Goal: Answer question/provide support: Share knowledge or assist other users

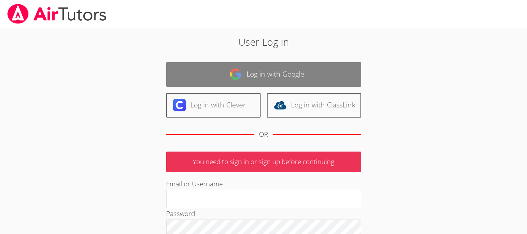
click at [248, 70] on link "Log in with Google" at bounding box center [263, 74] width 195 height 25
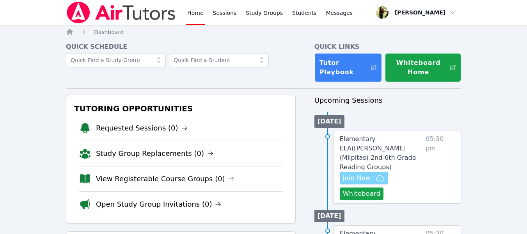
click at [357, 173] on span "Join Now" at bounding box center [357, 177] width 28 height 9
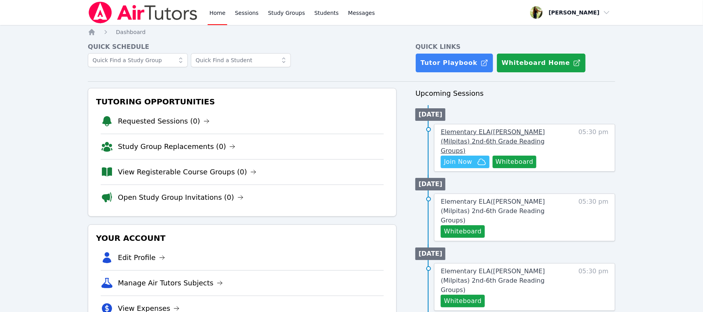
click at [503, 130] on span "Elementary ELA ( Burnett (Milpitas) 2nd-6th Grade Reading Groups )" at bounding box center [493, 141] width 104 height 26
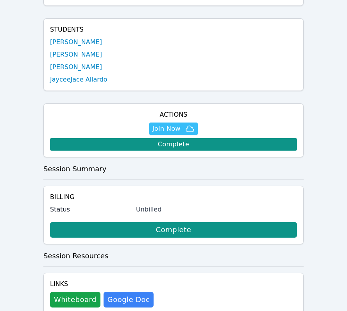
scroll to position [52, 0]
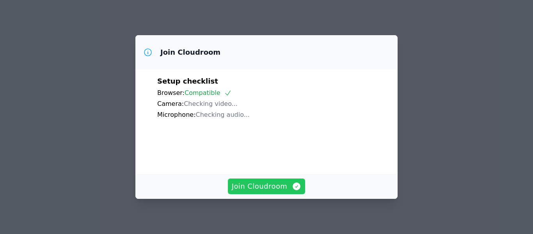
click at [239, 183] on span "Join Cloudroom" at bounding box center [267, 186] width 70 height 11
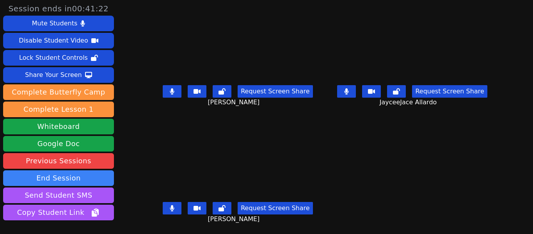
scroll to position [53, 0]
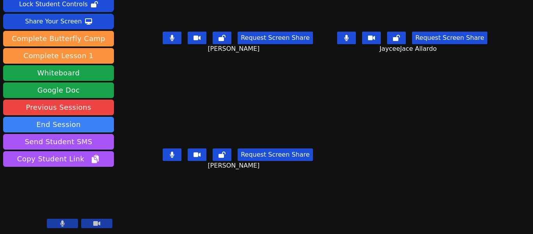
click at [99, 222] on icon at bounding box center [96, 223] width 7 height 5
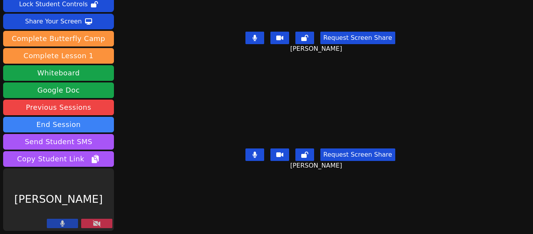
scroll to position [0, 0]
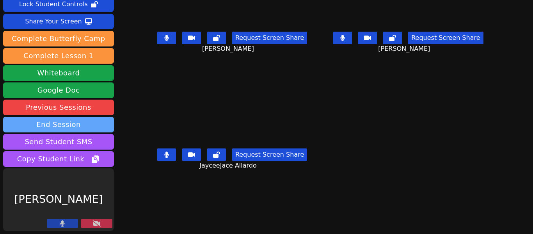
click at [4, 121] on button "End Session" at bounding box center [58, 125] width 111 height 16
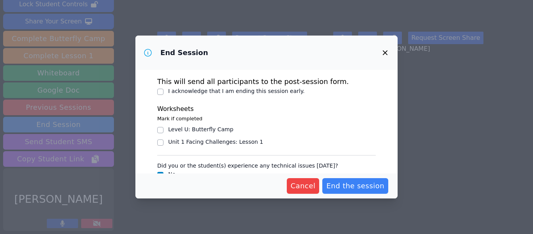
click at [0, 117] on div "End Session This will send all participants to the post-session form. I acknowl…" at bounding box center [266, 117] width 533 height 234
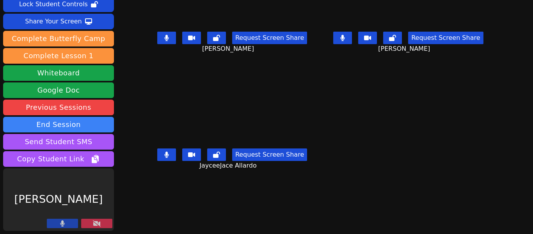
click at [60, 221] on icon at bounding box center [62, 223] width 5 height 6
click at [63, 222] on icon at bounding box center [63, 223] width 8 height 6
click at [87, 222] on button at bounding box center [96, 223] width 31 height 9
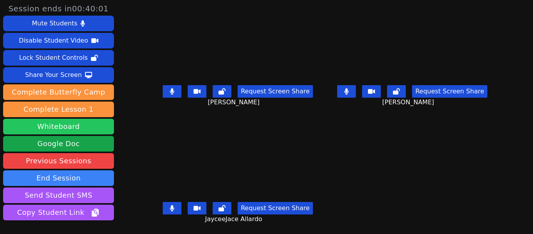
click at [68, 125] on button "Whiteboard" at bounding box center [58, 127] width 111 height 16
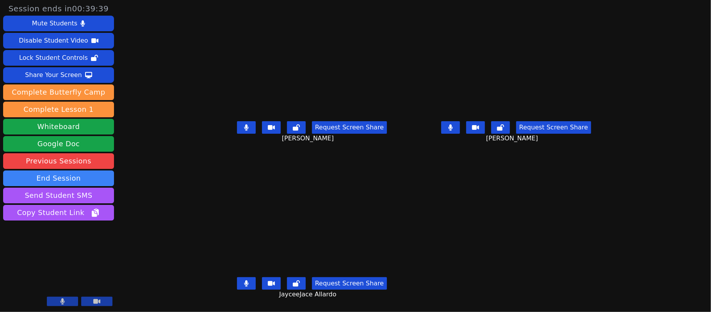
drag, startPoint x: 438, startPoint y: 1, endPoint x: 451, endPoint y: 194, distance: 192.8
click at [451, 194] on main "[PERSON_NAME] Request Screen Share [PERSON_NAME] [PERSON_NAME] Request Screen S…" at bounding box center [414, 156] width 402 height 312
click at [452, 124] on icon at bounding box center [450, 127] width 4 height 6
click at [460, 123] on button at bounding box center [450, 127] width 19 height 12
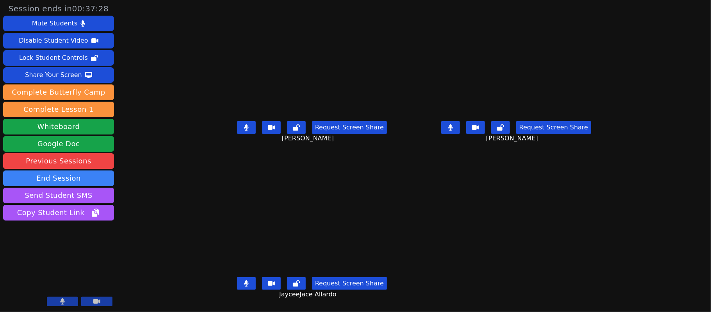
click at [460, 122] on button at bounding box center [450, 127] width 19 height 12
click at [237, 233] on button at bounding box center [246, 283] width 19 height 12
click at [237, 122] on button at bounding box center [246, 127] width 19 height 12
click at [460, 125] on button at bounding box center [450, 127] width 19 height 12
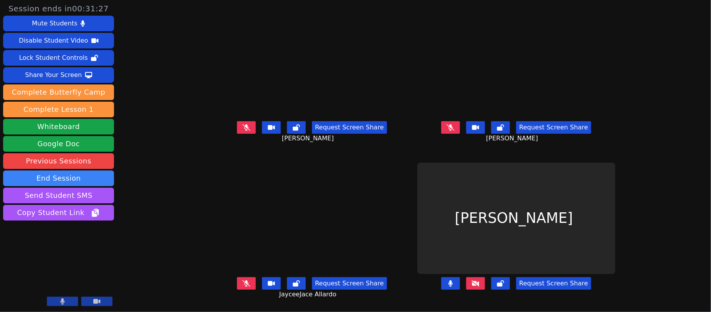
click at [460, 124] on button at bounding box center [450, 127] width 19 height 12
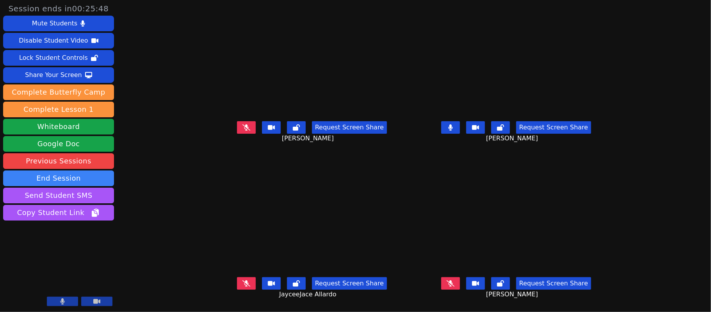
click at [452, 124] on icon at bounding box center [450, 127] width 4 height 6
click at [242, 233] on icon at bounding box center [246, 283] width 8 height 6
click at [237, 233] on button at bounding box center [246, 283] width 19 height 12
click at [454, 233] on icon at bounding box center [451, 283] width 8 height 6
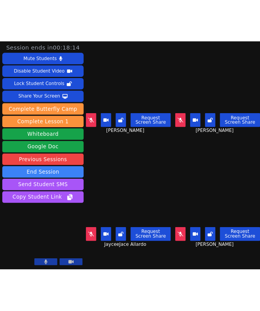
scroll to position [0, 0]
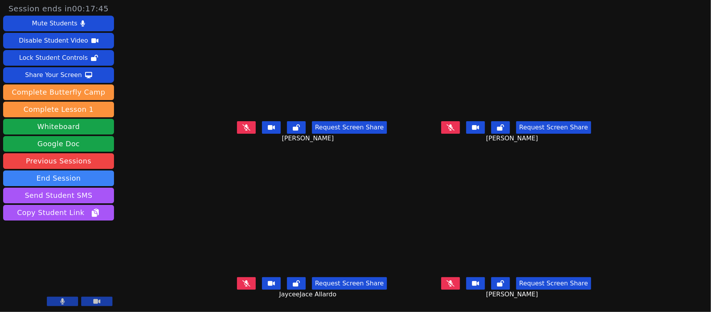
click at [460, 127] on button at bounding box center [450, 127] width 19 height 12
click at [460, 233] on button at bounding box center [450, 283] width 19 height 12
click at [237, 233] on button at bounding box center [246, 283] width 19 height 12
click at [237, 130] on button at bounding box center [246, 127] width 19 height 12
click at [242, 233] on icon at bounding box center [246, 283] width 8 height 6
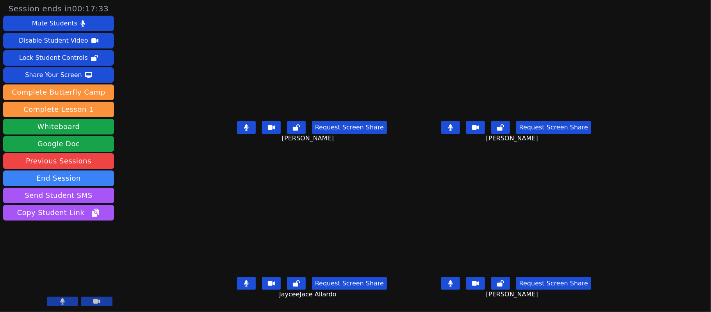
click at [244, 130] on icon at bounding box center [246, 127] width 5 height 6
click at [242, 130] on icon at bounding box center [246, 127] width 8 height 6
click at [244, 130] on icon at bounding box center [246, 127] width 5 height 6
click at [242, 130] on icon at bounding box center [246, 127] width 8 height 6
click at [244, 130] on icon at bounding box center [246, 127] width 4 height 6
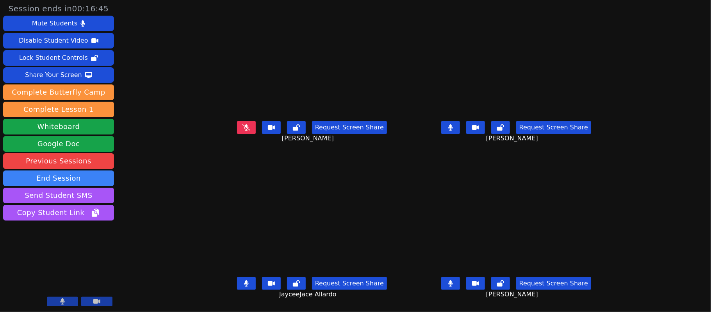
click at [237, 233] on button at bounding box center [246, 283] width 19 height 12
click at [452, 130] on icon at bounding box center [450, 127] width 4 height 6
click at [460, 233] on button at bounding box center [450, 283] width 19 height 12
click at [460, 125] on button at bounding box center [450, 127] width 19 height 12
click at [453, 129] on icon at bounding box center [450, 127] width 5 height 6
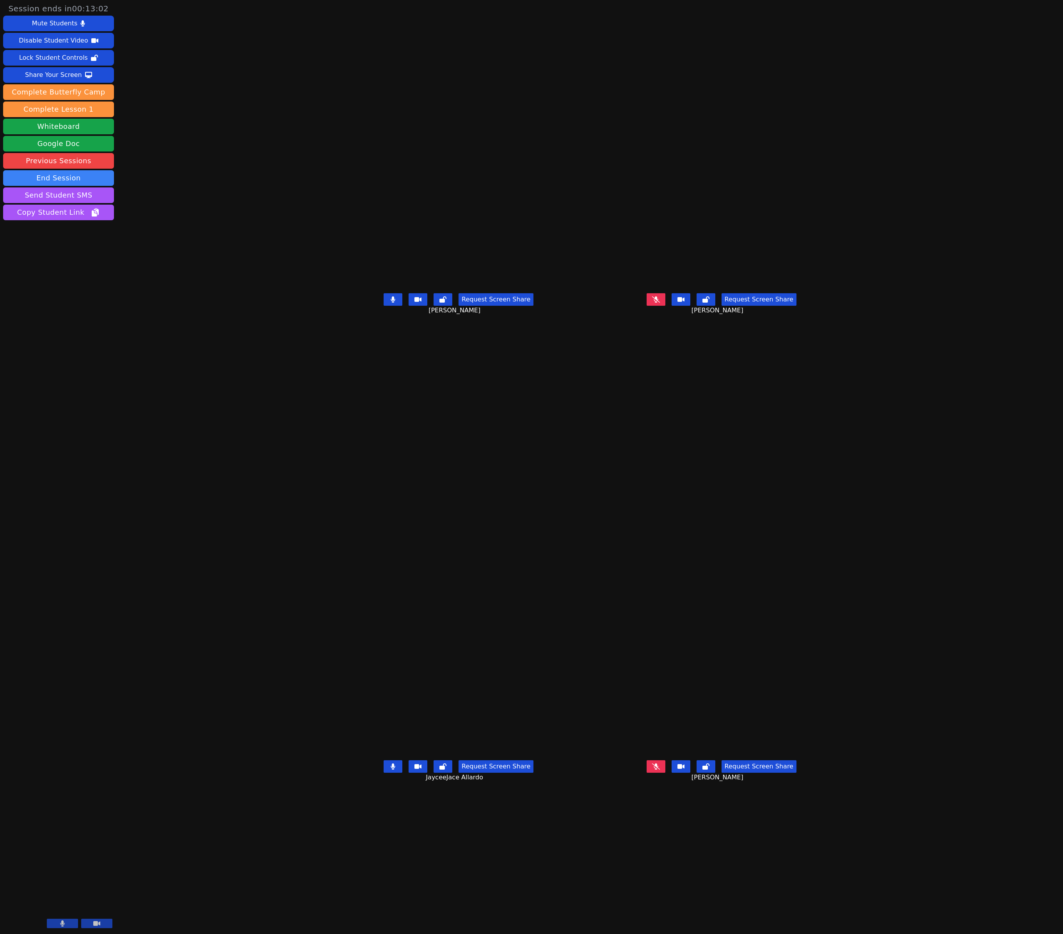
drag, startPoint x: 350, startPoint y: 49, endPoint x: 87, endPoint y: 536, distance: 553.0
click at [87, 233] on aside "Session ends in 00:13:02 Mute Students Disable Student Video Lock Student Contr…" at bounding box center [58, 467] width 117 height 934
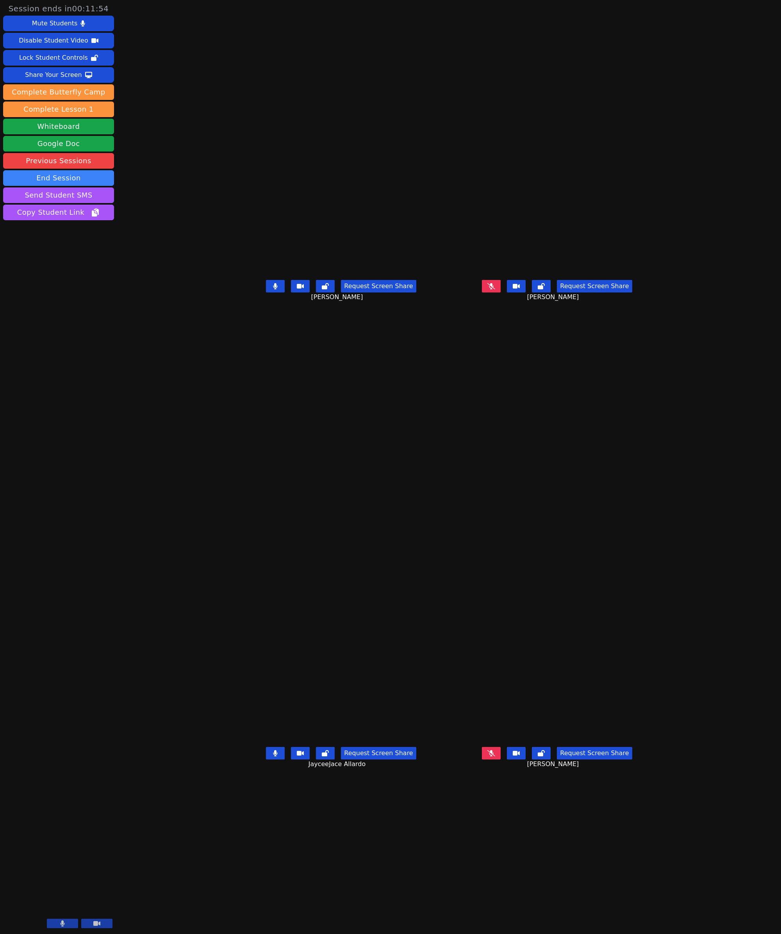
click at [266, 233] on button at bounding box center [275, 286] width 19 height 12
click at [92, 233] on button at bounding box center [96, 923] width 31 height 9
click at [81, 233] on button at bounding box center [96, 923] width 31 height 9
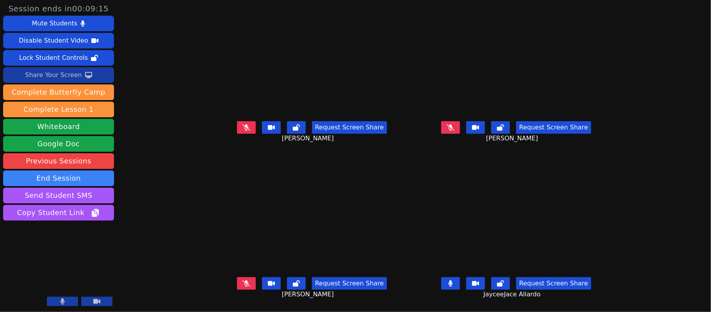
drag, startPoint x: 526, startPoint y: 17, endPoint x: 39, endPoint y: 78, distance: 490.6
click at [39, 78] on div "Share Your Screen" at bounding box center [53, 75] width 57 height 12
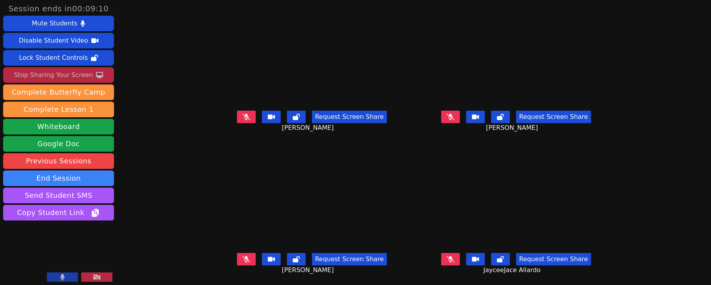
click at [132, 99] on div "Session ends in 00:09:10 Mute Students Disable Student Video Lock Student Contr…" at bounding box center [355, 142] width 711 height 285
click at [242, 119] on icon at bounding box center [246, 117] width 8 height 6
click at [452, 118] on button at bounding box center [450, 116] width 19 height 12
click at [454, 233] on icon at bounding box center [451, 259] width 8 height 6
click at [242, 233] on icon at bounding box center [246, 259] width 8 height 6
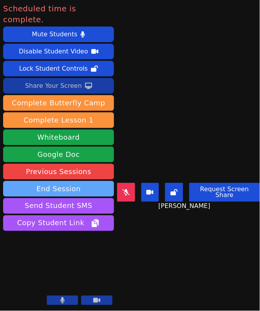
click at [91, 181] on button "End Session" at bounding box center [58, 189] width 111 height 16
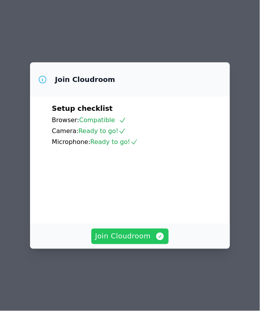
click at [129, 242] on span "Join Cloudroom" at bounding box center [130, 236] width 70 height 11
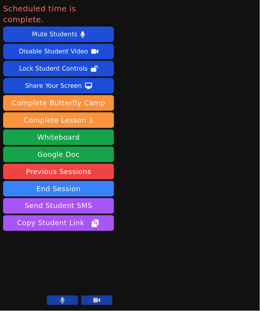
click at [58, 303] on button at bounding box center [62, 300] width 31 height 9
click at [91, 300] on button at bounding box center [96, 300] width 31 height 9
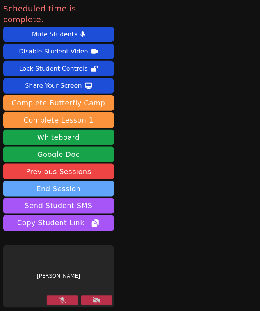
click at [67, 181] on button "End Session" at bounding box center [58, 189] width 111 height 16
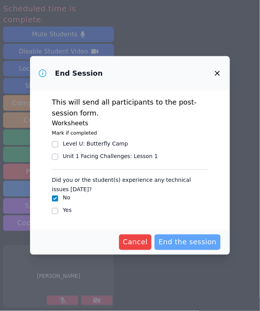
click at [185, 243] on span "End the session" at bounding box center [187, 242] width 58 height 11
